Goal: Transaction & Acquisition: Purchase product/service

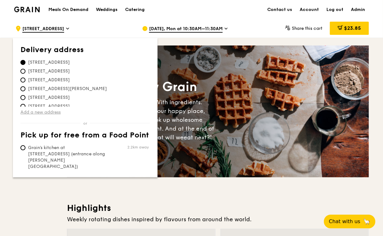
click at [32, 113] on link "Add a new address" at bounding box center [84, 112] width 129 height 6
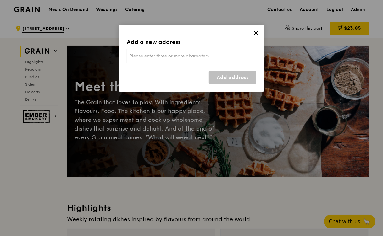
click at [229, 57] on div "Please enter three or more characters" at bounding box center [191, 56] width 129 height 14
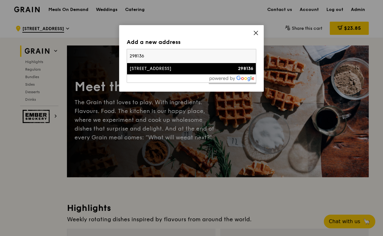
type input "298136"
click at [221, 69] on div "512 Thomson Road" at bounding box center [175, 69] width 93 height 6
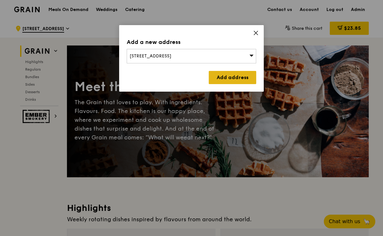
click at [225, 76] on link "Add address" at bounding box center [232, 77] width 47 height 13
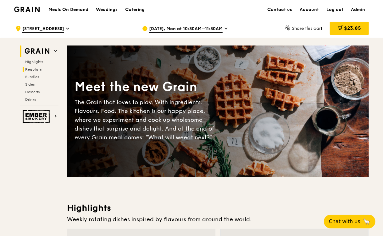
click at [37, 69] on span "Regulars" at bounding box center [33, 69] width 17 height 4
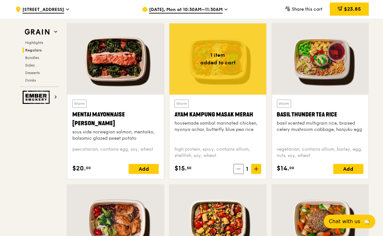
scroll to position [560, 0]
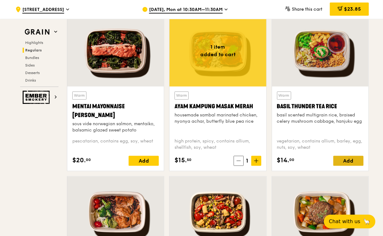
click at [341, 159] on div "Add" at bounding box center [348, 161] width 30 height 10
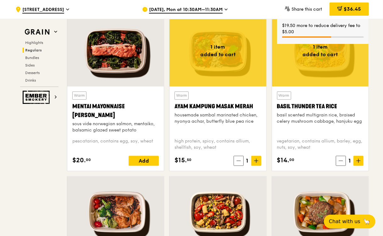
click at [359, 161] on icon at bounding box center [358, 161] width 4 height 4
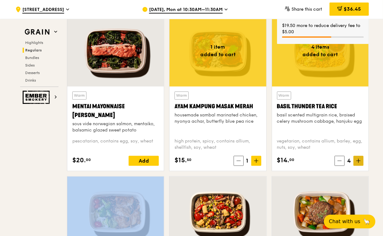
click at [359, 161] on icon at bounding box center [358, 161] width 4 height 4
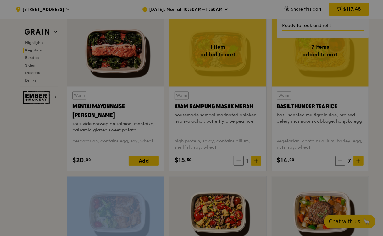
type input "7"
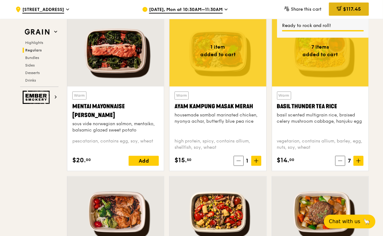
click at [344, 9] on span "$117.45" at bounding box center [352, 9] width 18 height 6
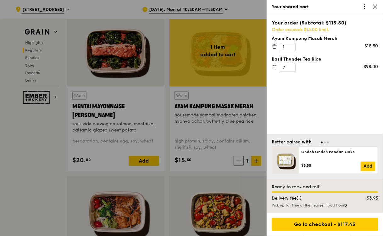
click at [271, 45] on icon at bounding box center [274, 47] width 6 height 6
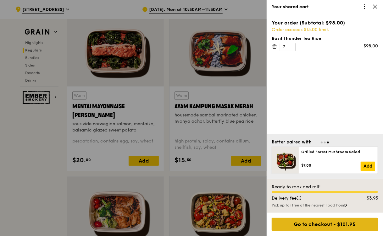
click at [292, 225] on div "Go to checkout - $101.95" at bounding box center [324, 224] width 106 height 13
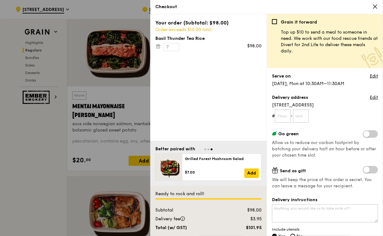
click at [376, 6] on icon at bounding box center [375, 7] width 6 height 6
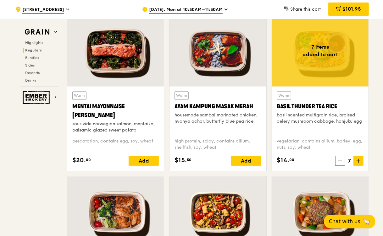
click at [166, 11] on span "Aug 18, Mon at 10:30AM–11:30AM" at bounding box center [186, 10] width 74 height 7
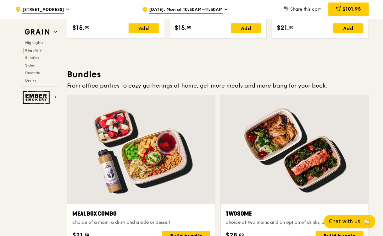
scroll to position [856, 0]
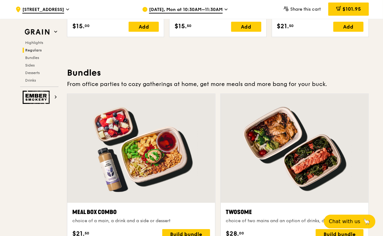
click at [146, 69] on h3 "Bundles" at bounding box center [218, 72] width 302 height 11
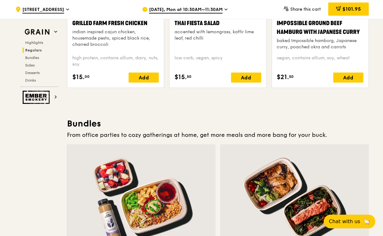
scroll to position [804, 0]
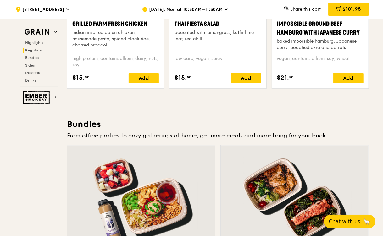
click at [167, 55] on div "Chilled Thai Fiesta Salad accented with lemongrass, kaffir lime leaf, red chill…" at bounding box center [218, 13] width 102 height 162
click at [165, 52] on div "Warm Grilled Farm Fresh Chicken indian inspired cajun chicken, housemade pesto,…" at bounding box center [115, 13] width 102 height 162
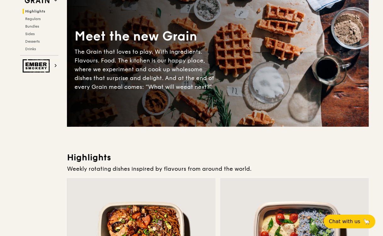
scroll to position [0, 0]
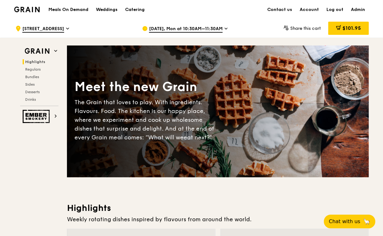
click at [76, 8] on h1 "Meals On Demand" at bounding box center [68, 10] width 40 height 6
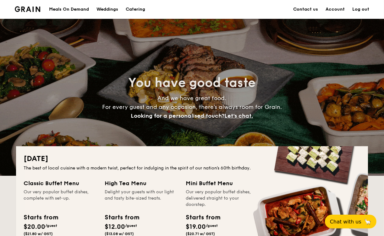
click at [142, 9] on h1 "Catering" at bounding box center [135, 9] width 19 height 19
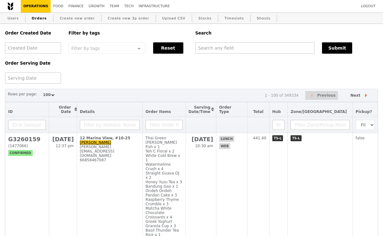
select select "100"
click at [16, 19] on link "Users" at bounding box center [13, 18] width 16 height 11
